Goal: Information Seeking & Learning: Learn about a topic

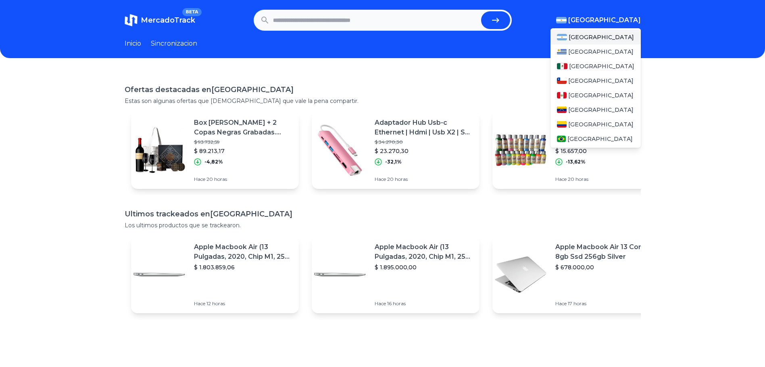
click at [617, 17] on span "[GEOGRAPHIC_DATA]" at bounding box center [604, 20] width 73 height 10
click at [577, 66] on span "[GEOGRAPHIC_DATA]" at bounding box center [601, 66] width 65 height 8
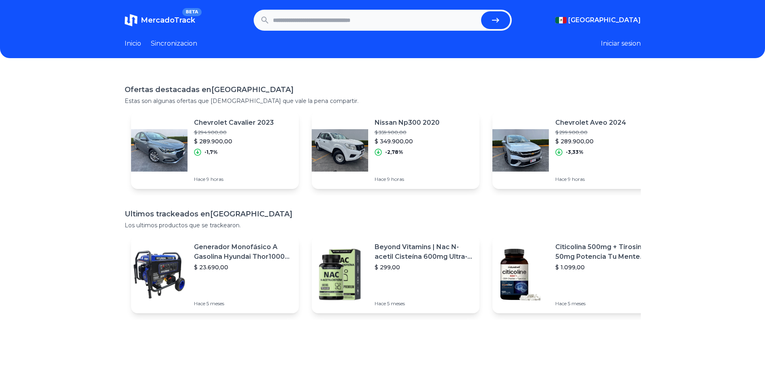
click at [349, 20] on input "text" at bounding box center [375, 20] width 205 height 18
type input "**********"
click at [481, 11] on button "submit" at bounding box center [495, 20] width 29 height 18
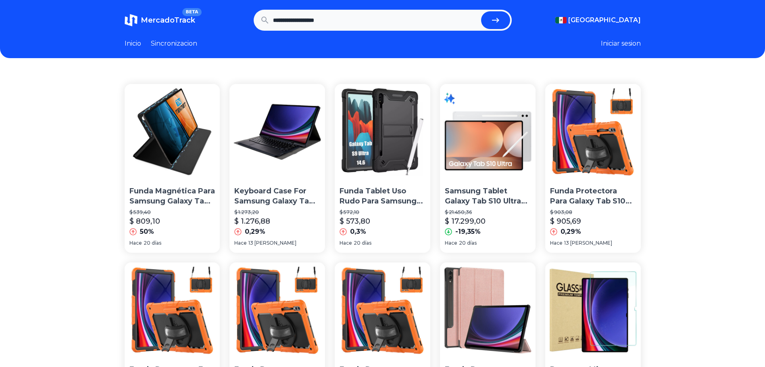
click at [492, 145] on img at bounding box center [488, 132] width 96 height 96
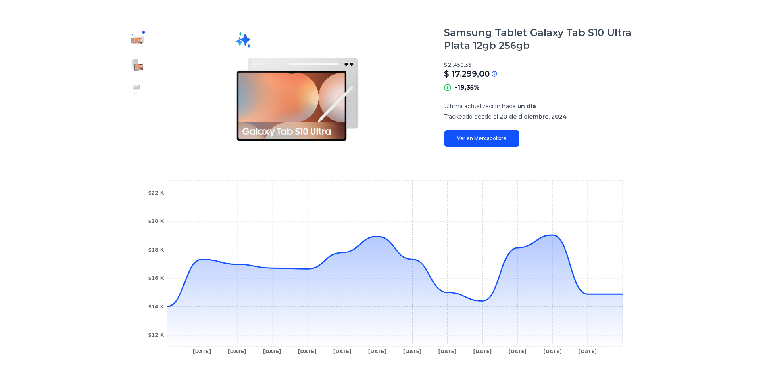
scroll to position [161, 0]
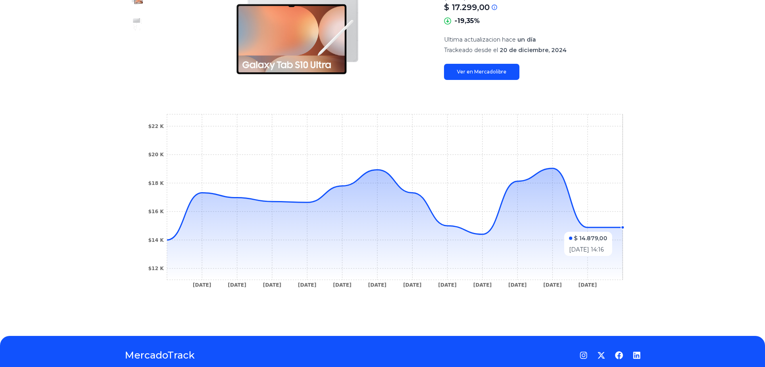
click at [623, 228] on icon at bounding box center [395, 203] width 456 height 71
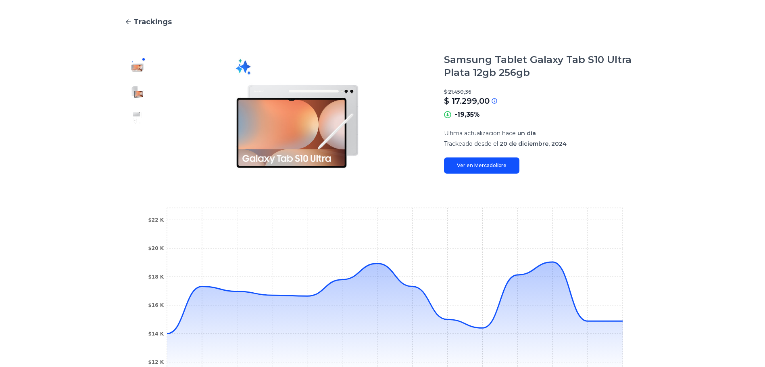
scroll to position [0, 0]
